Goal: Transaction & Acquisition: Purchase product/service

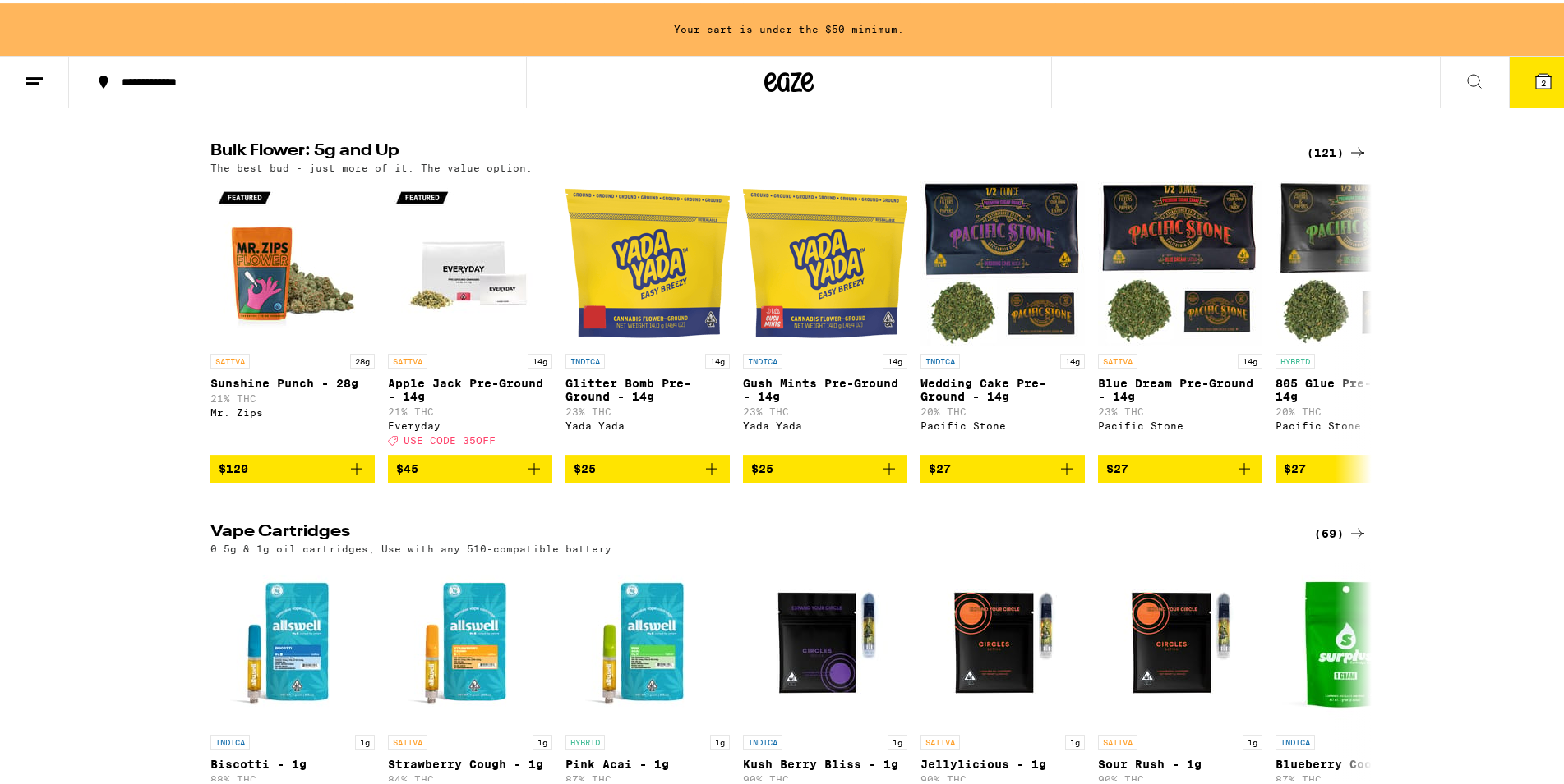
scroll to position [1592, 0]
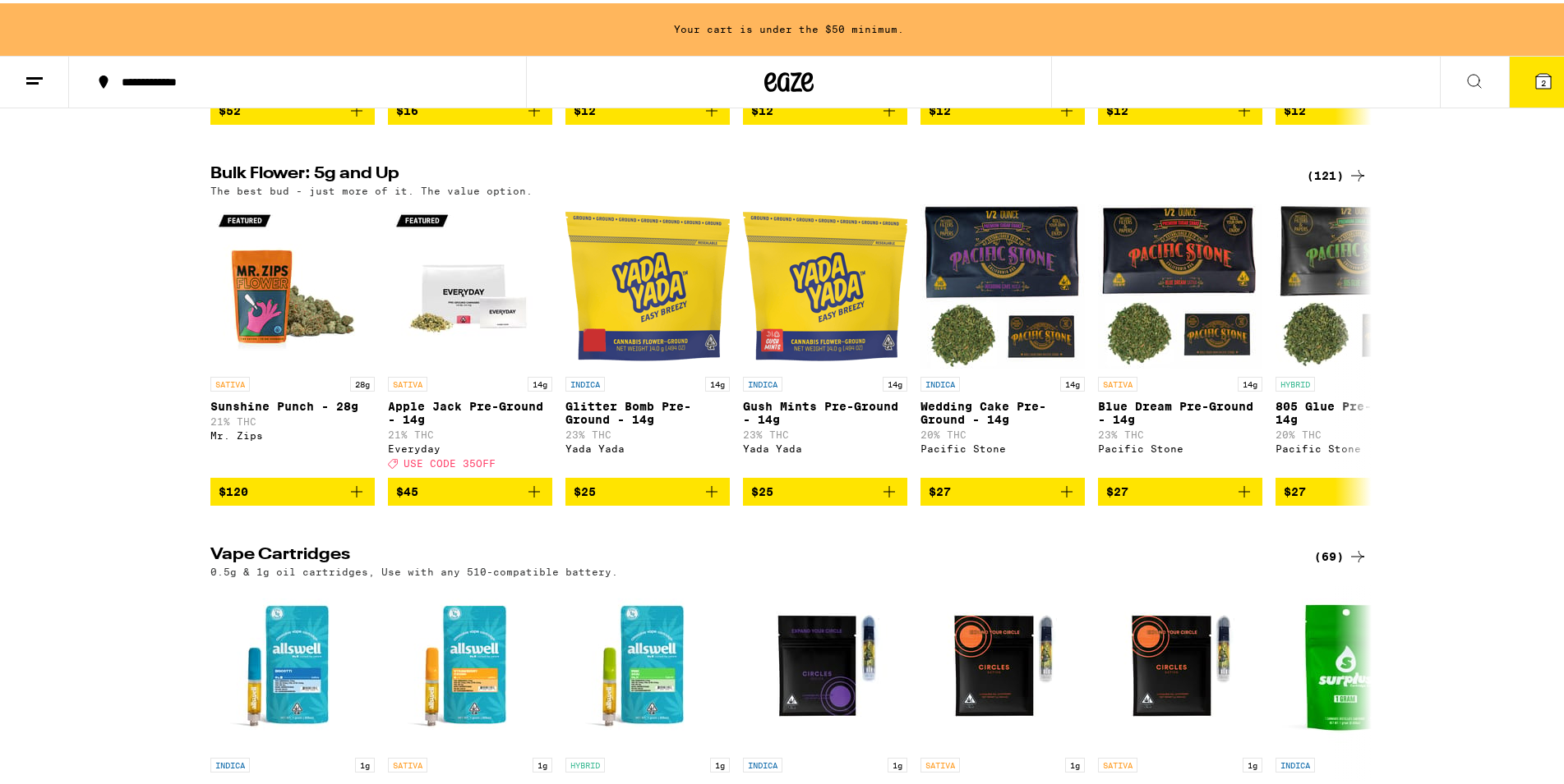
click at [71, 484] on div "Bulk Flower: 5g and Up (121) The best bud - just more of it. The value option. …" at bounding box center [789, 332] width 1578 height 339
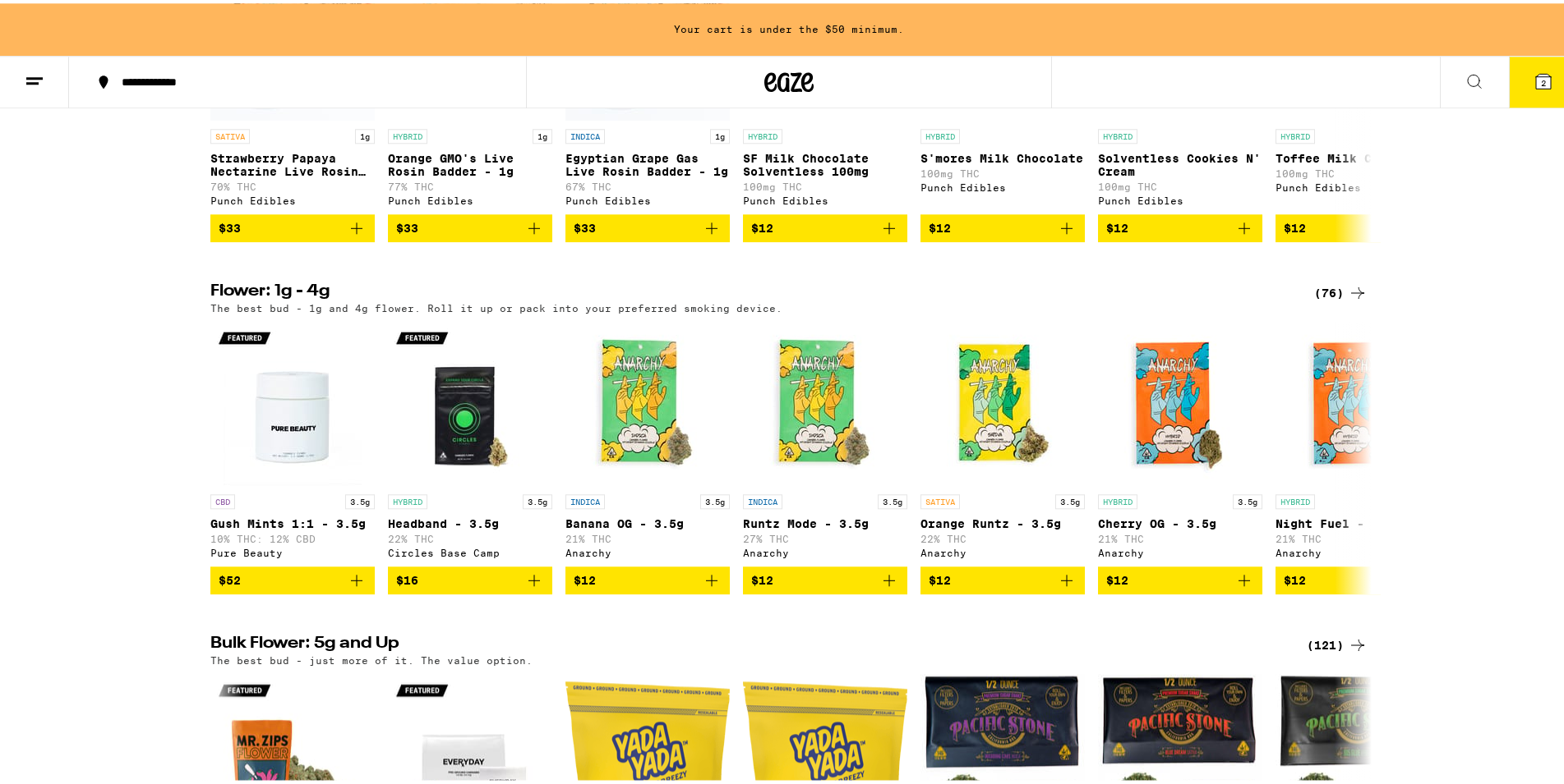
scroll to position [1089, 0]
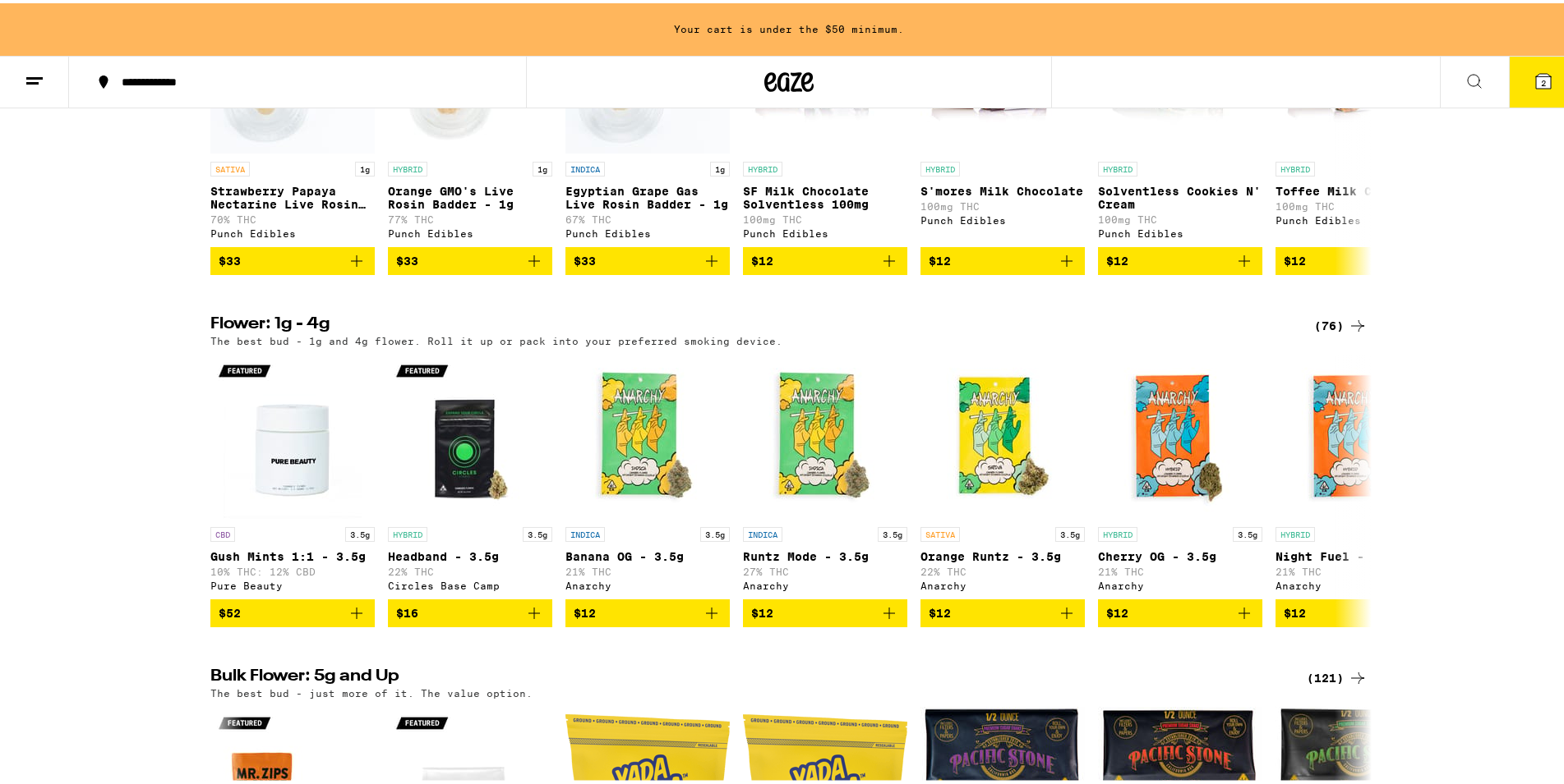
click at [1453, 89] on button at bounding box center [1474, 79] width 69 height 52
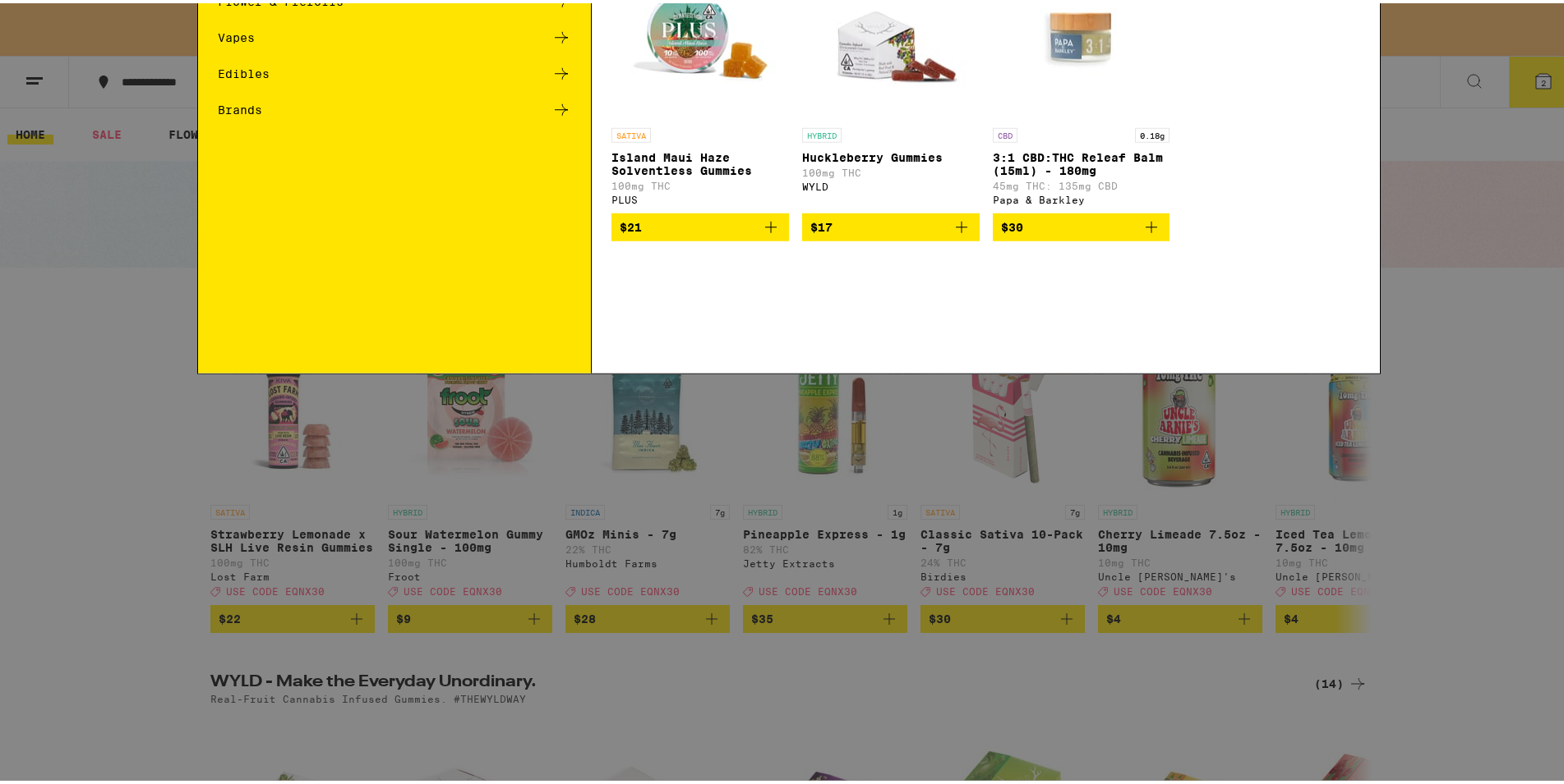
scroll to position [0, 0]
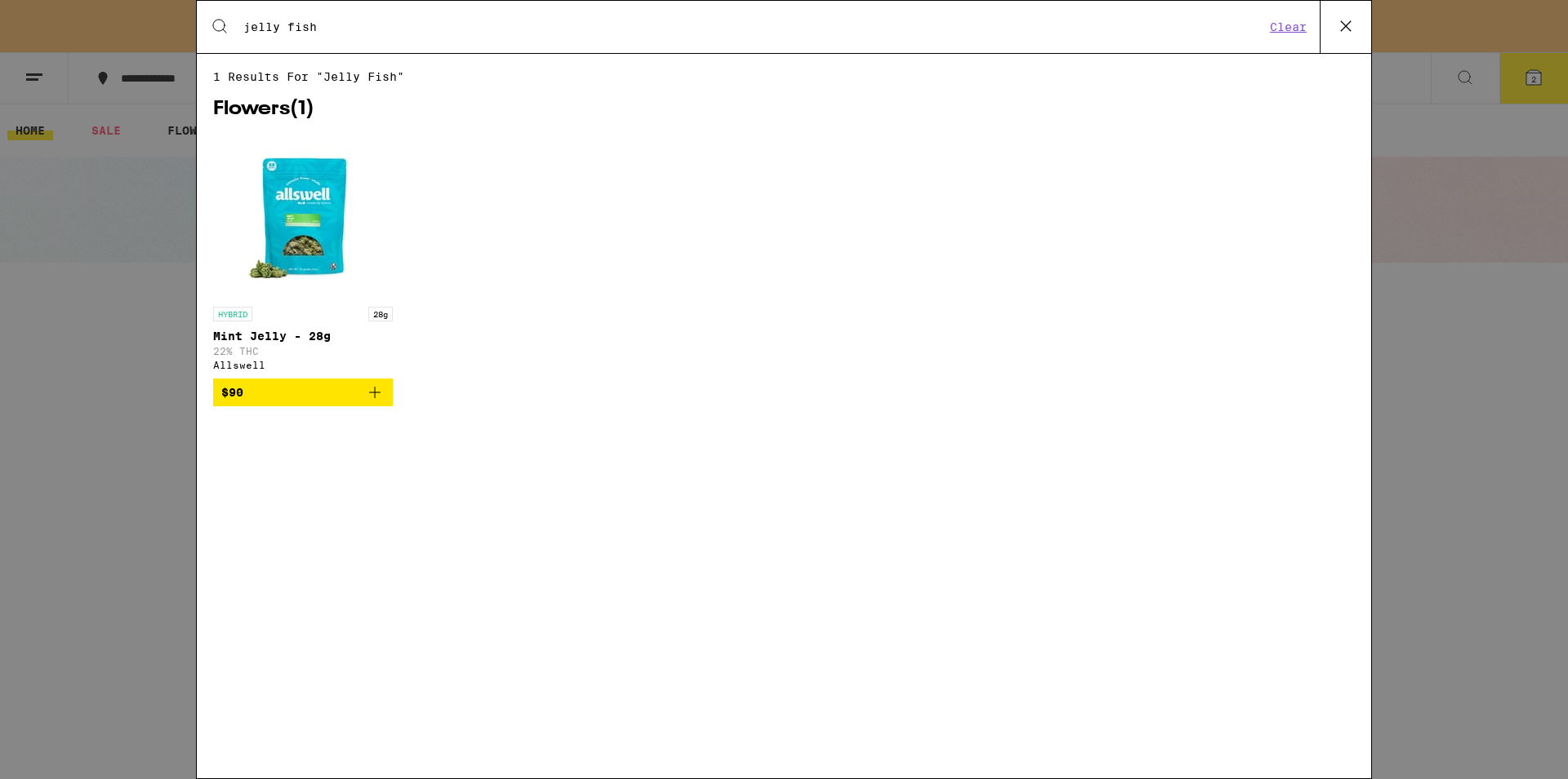
click at [290, 28] on input "jelly fish" at bounding box center [753, 27] width 1023 height 14
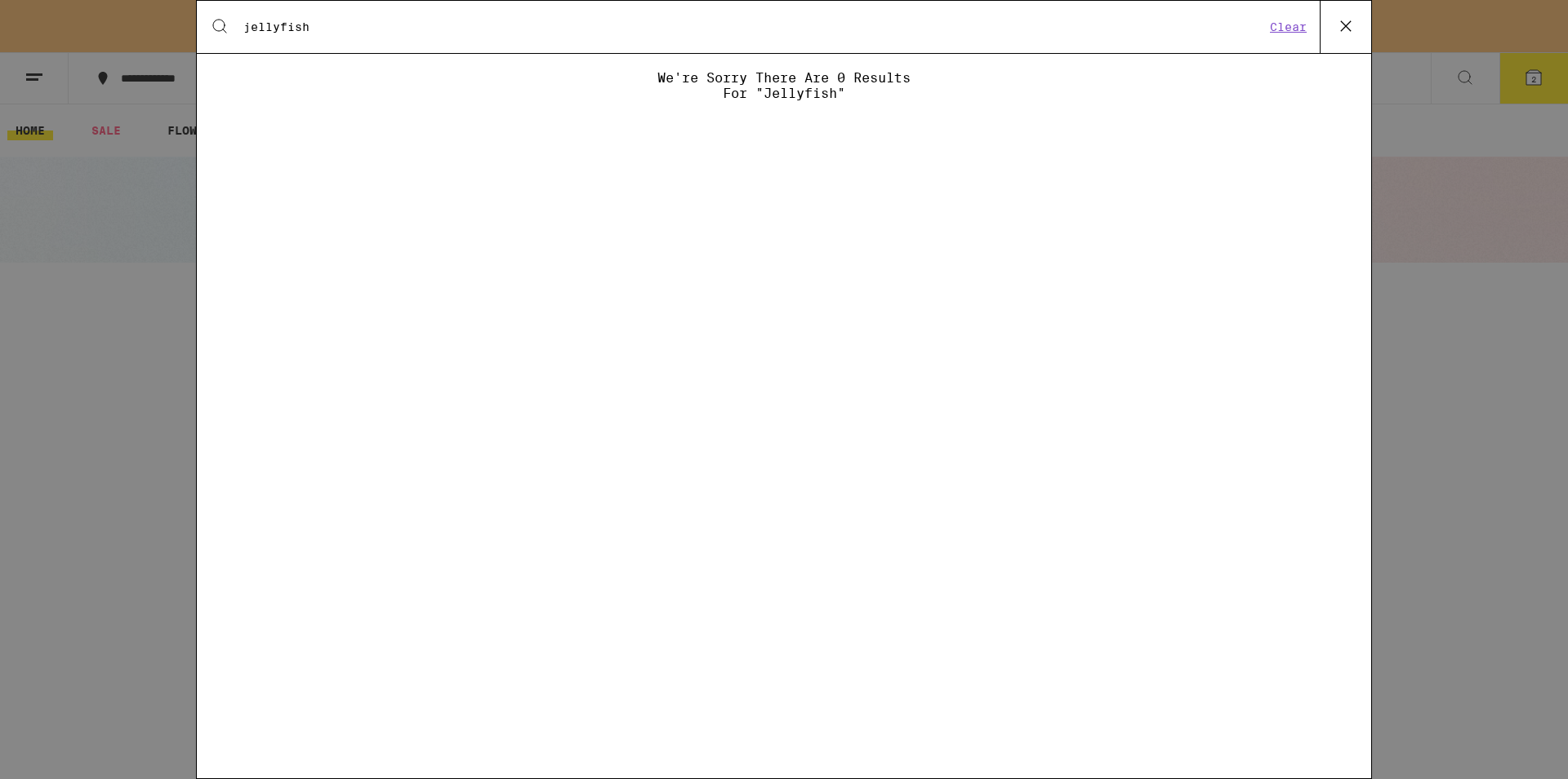
type input "jellyfish"
click at [1350, 27] on icon at bounding box center [1345, 25] width 24 height 24
